Goal: Task Accomplishment & Management: Manage account settings

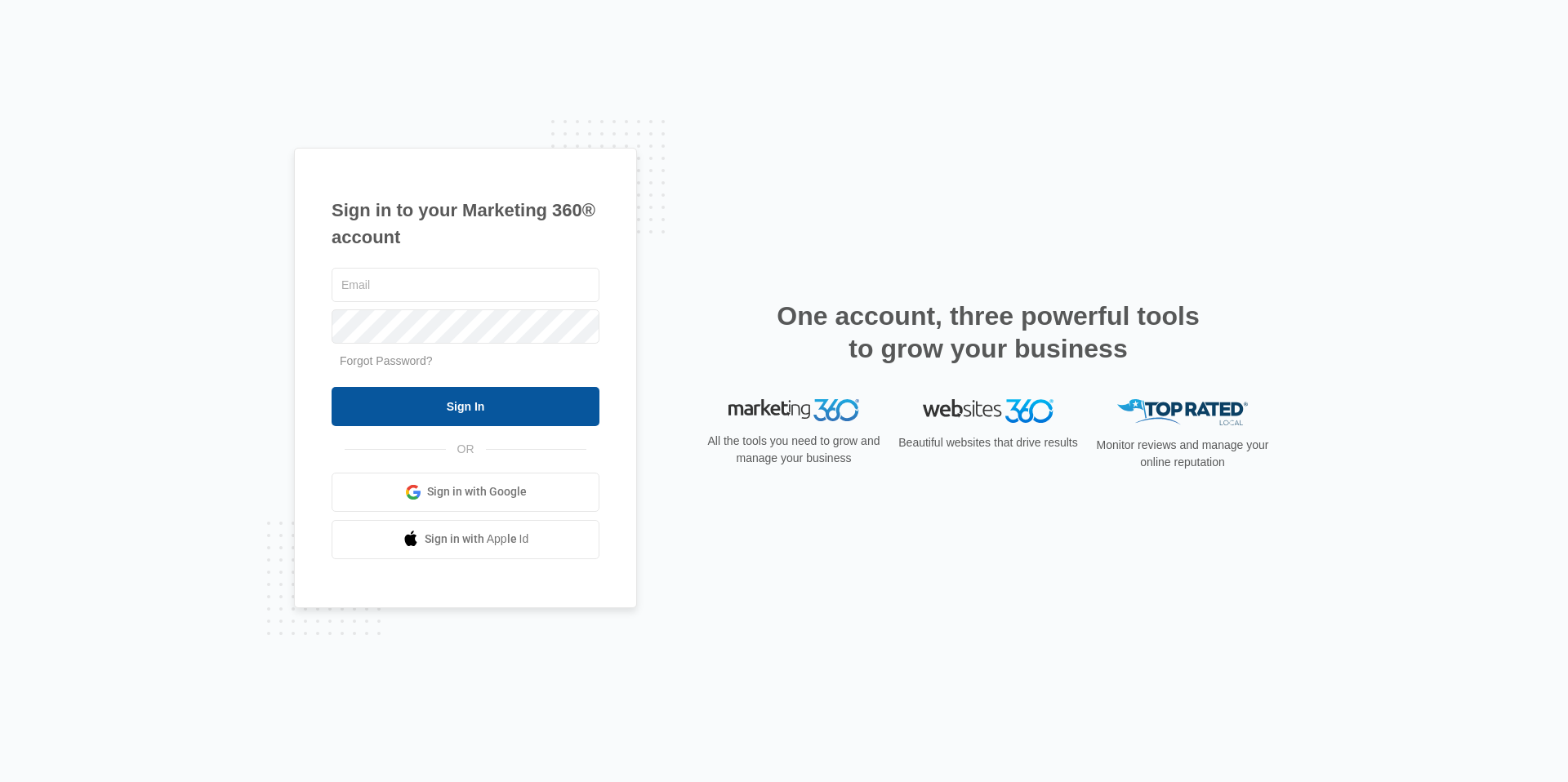
type input "[PERSON_NAME][EMAIL_ADDRESS][PERSON_NAME][DOMAIN_NAME]"
drag, startPoint x: 514, startPoint y: 412, endPoint x: 504, endPoint y: 410, distance: 10.2
click at [513, 412] on input "Sign In" at bounding box center [465, 406] width 268 height 39
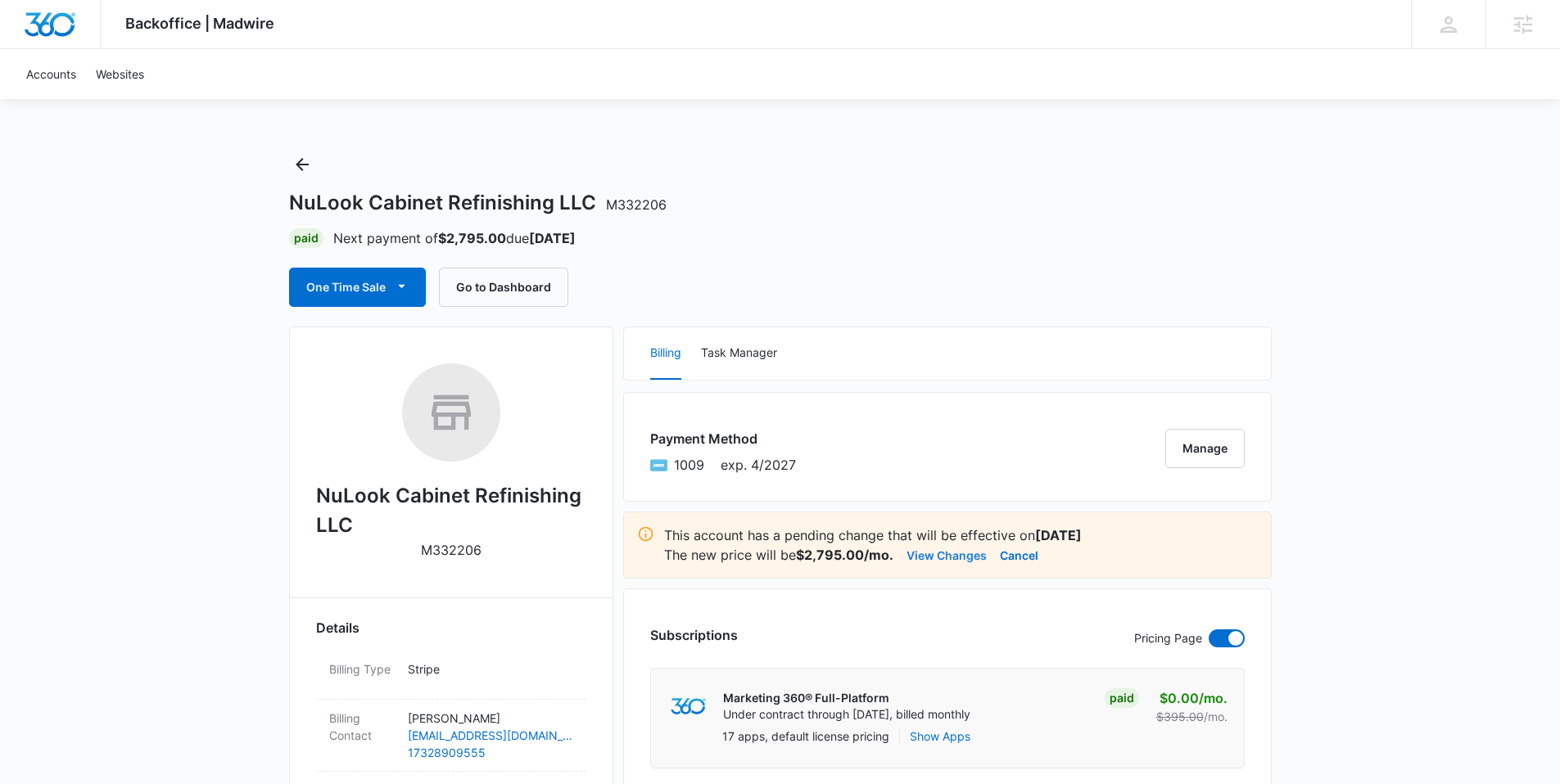
click at [950, 556] on button "View Changes" at bounding box center [947, 555] width 80 height 20
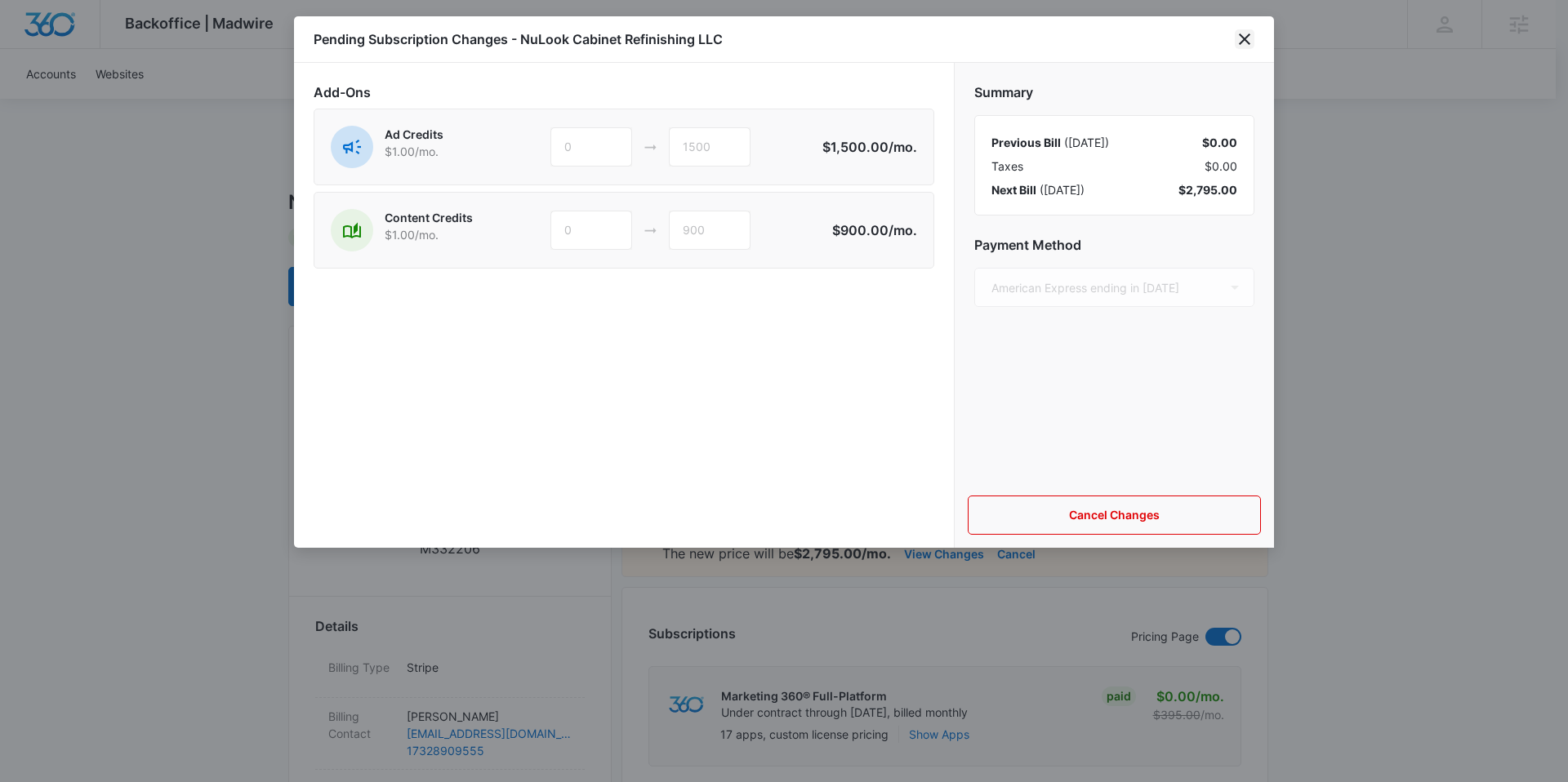
click at [1248, 39] on icon "close" at bounding box center [1245, 39] width 20 height 20
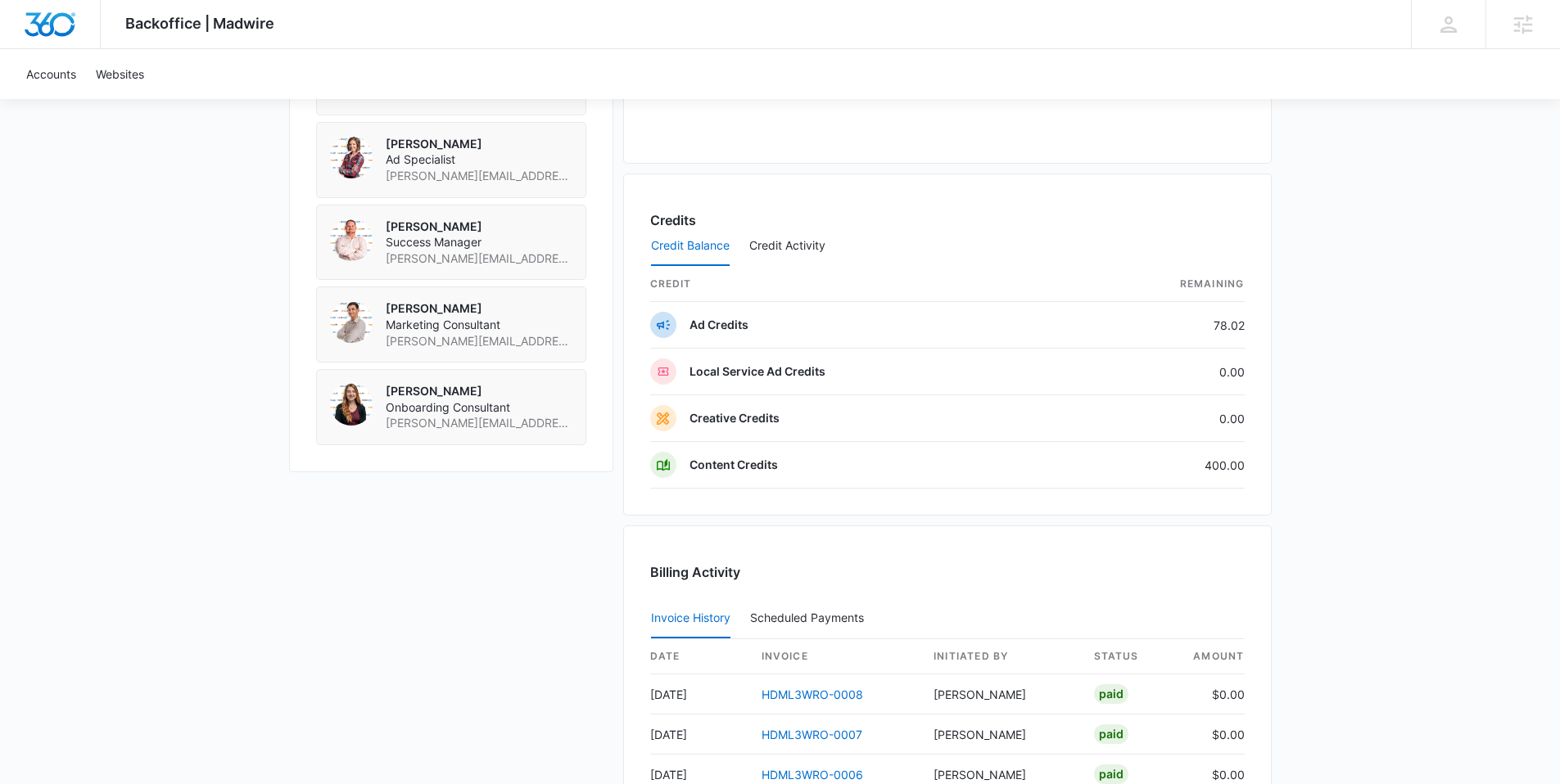
scroll to position [1602, 0]
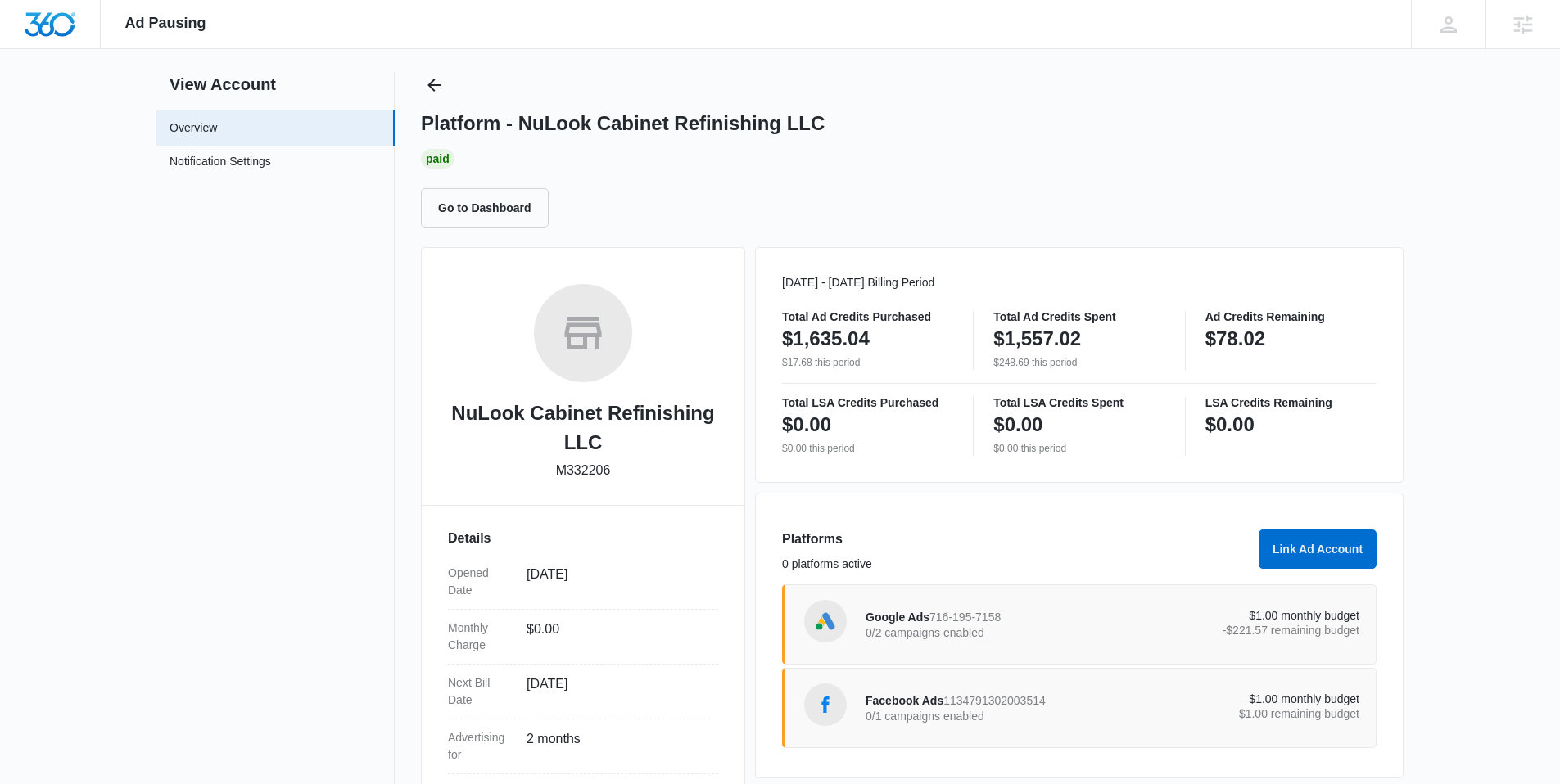
scroll to position [44, 0]
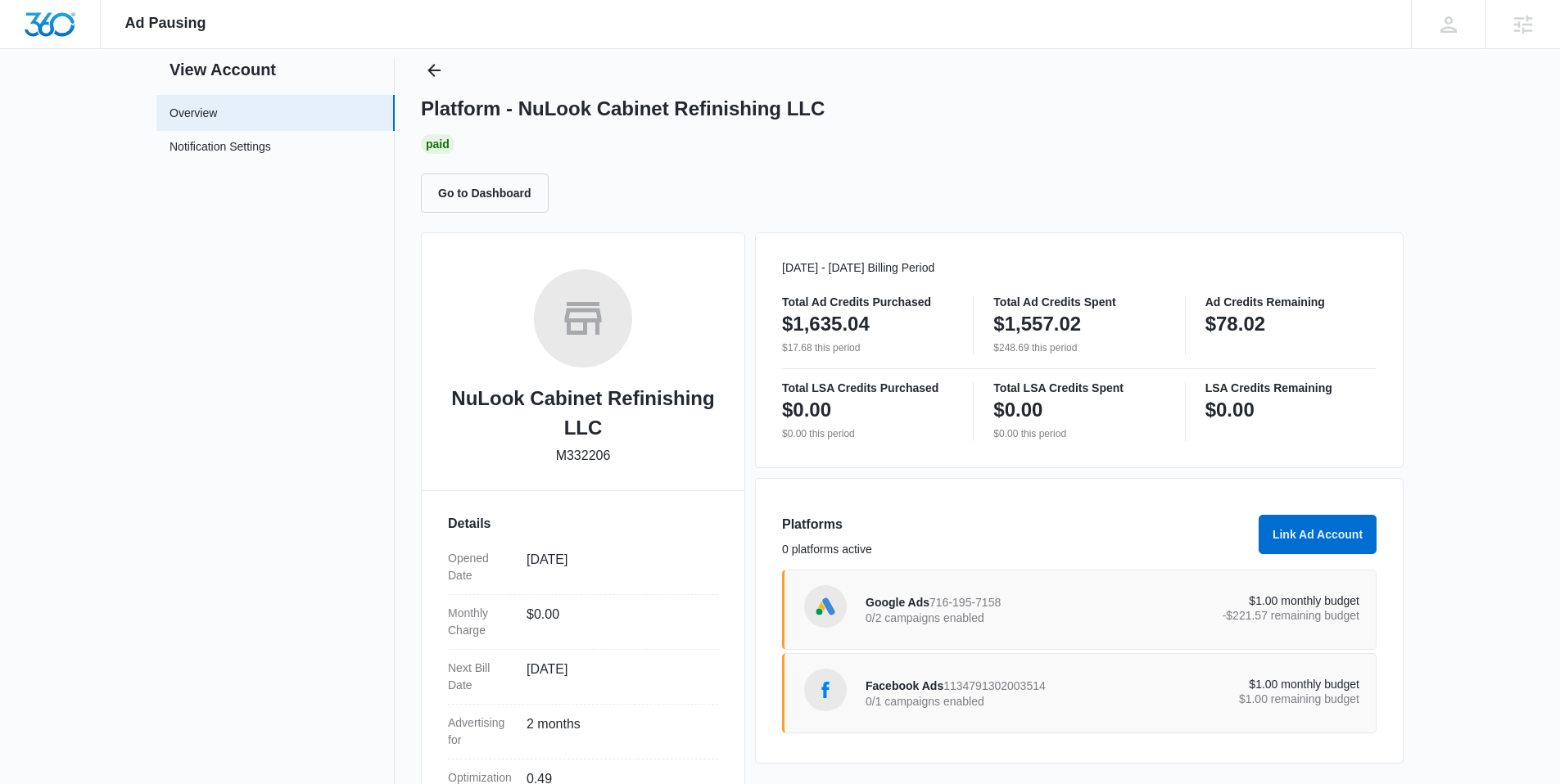
click at [958, 620] on p "0/2 campaigns enabled" at bounding box center [989, 618] width 248 height 11
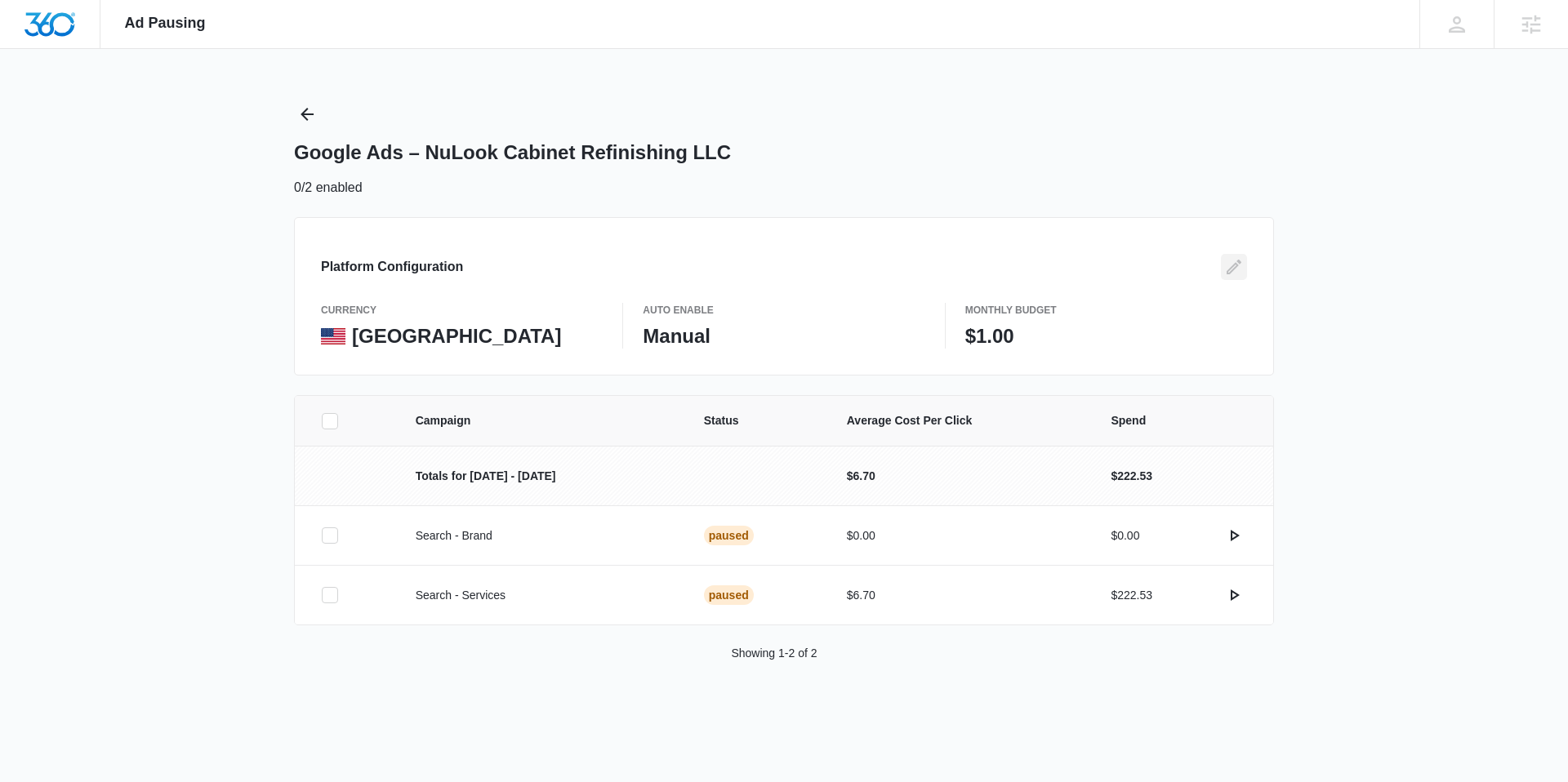
drag, startPoint x: 1237, startPoint y: 266, endPoint x: 1228, endPoint y: 271, distance: 10.3
click at [1236, 266] on icon "Edit" at bounding box center [1234, 268] width 15 height 15
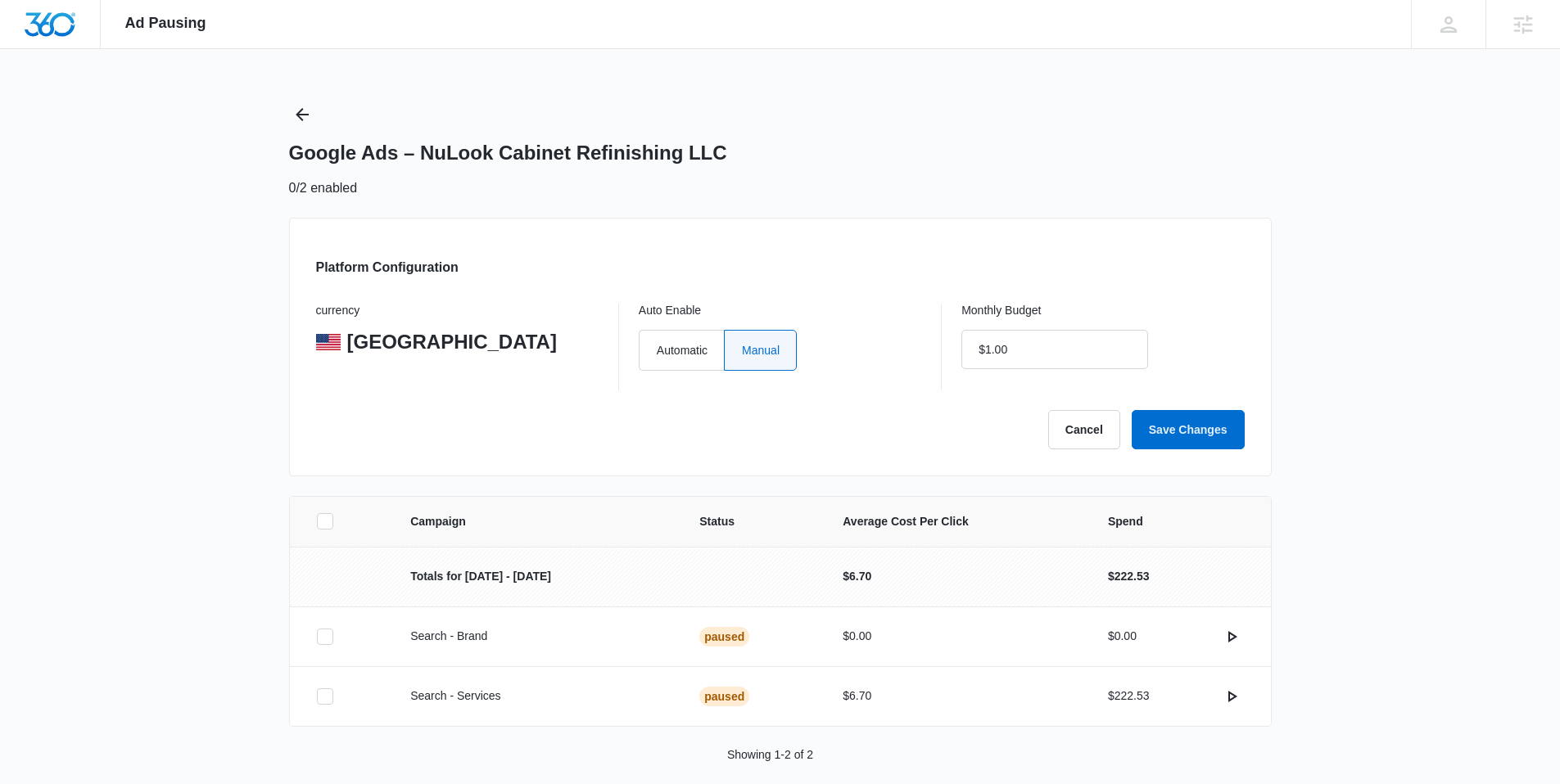
drag, startPoint x: 675, startPoint y: 351, endPoint x: 926, endPoint y: 355, distance: 251.0
click at [675, 351] on label "Automatic" at bounding box center [680, 350] width 85 height 41
click at [657, 350] on input "Automatic" at bounding box center [656, 349] width 1 height 1
radio input "true"
click at [1037, 351] on input "$1.00" at bounding box center [1055, 349] width 187 height 39
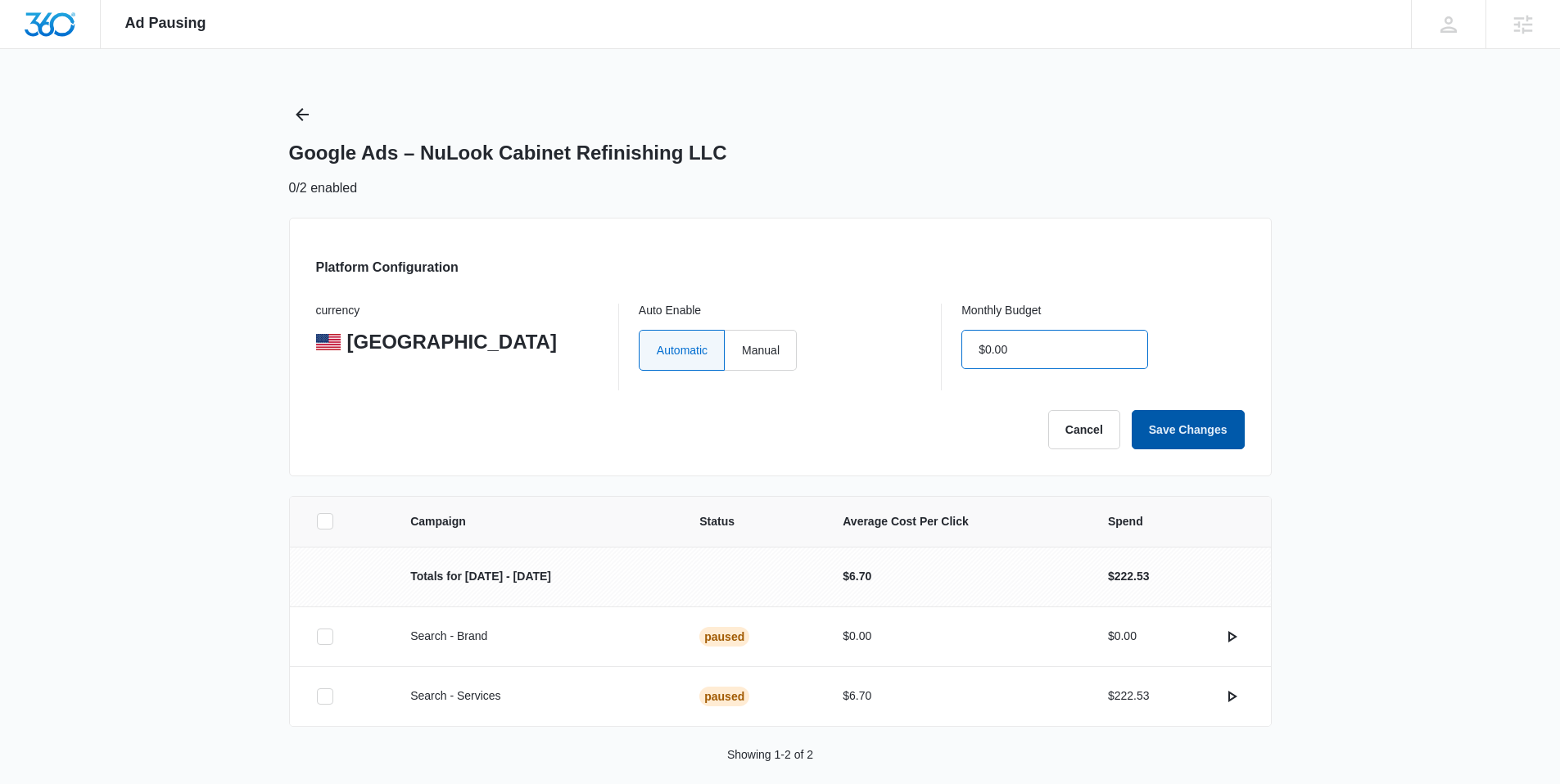
type input "$0.00"
click at [1202, 429] on button "Save Changes" at bounding box center [1188, 430] width 113 height 39
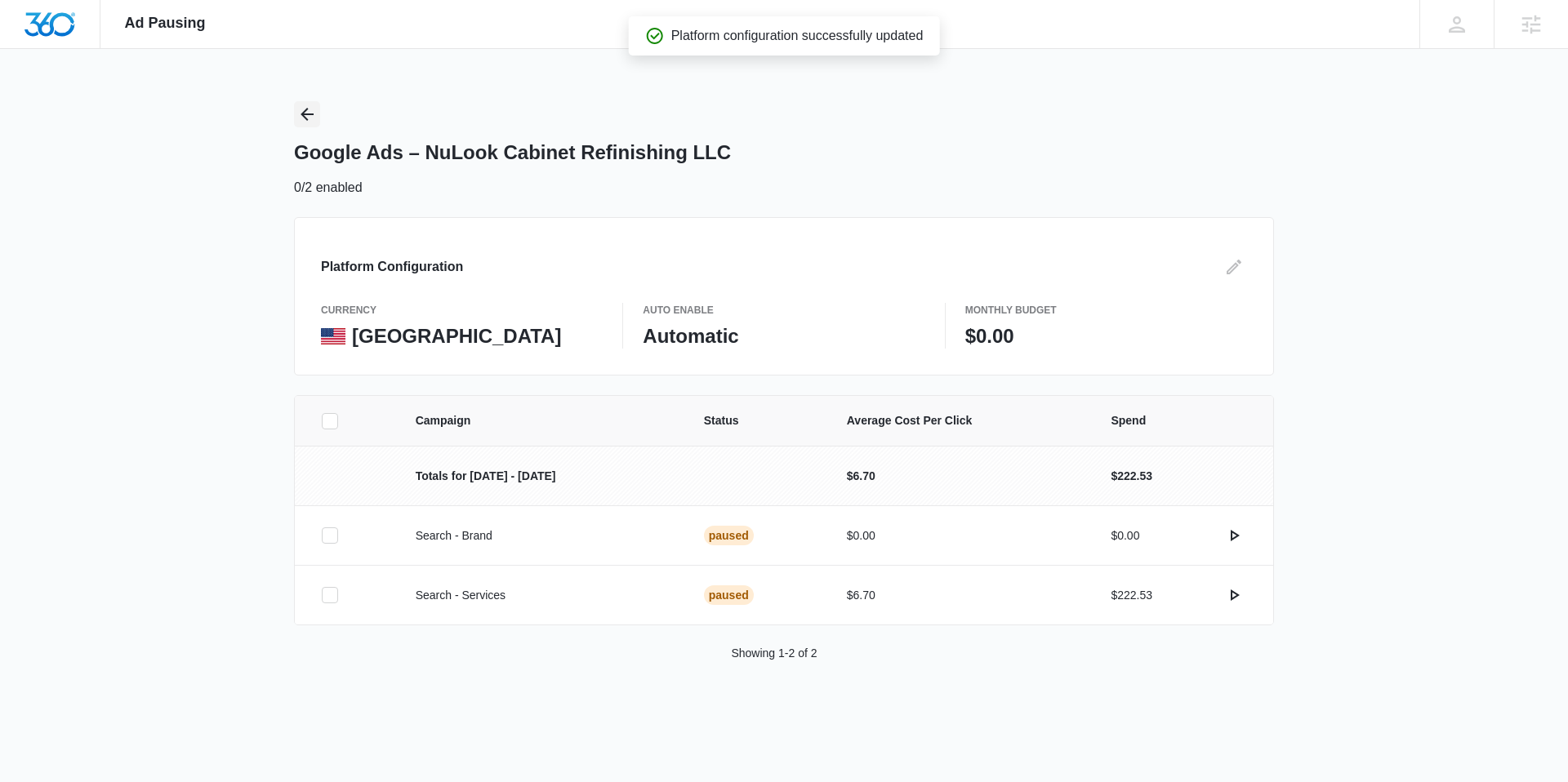
click at [307, 109] on icon "Back" at bounding box center [307, 115] width 13 height 13
